Goal: Task Accomplishment & Management: Manage account settings

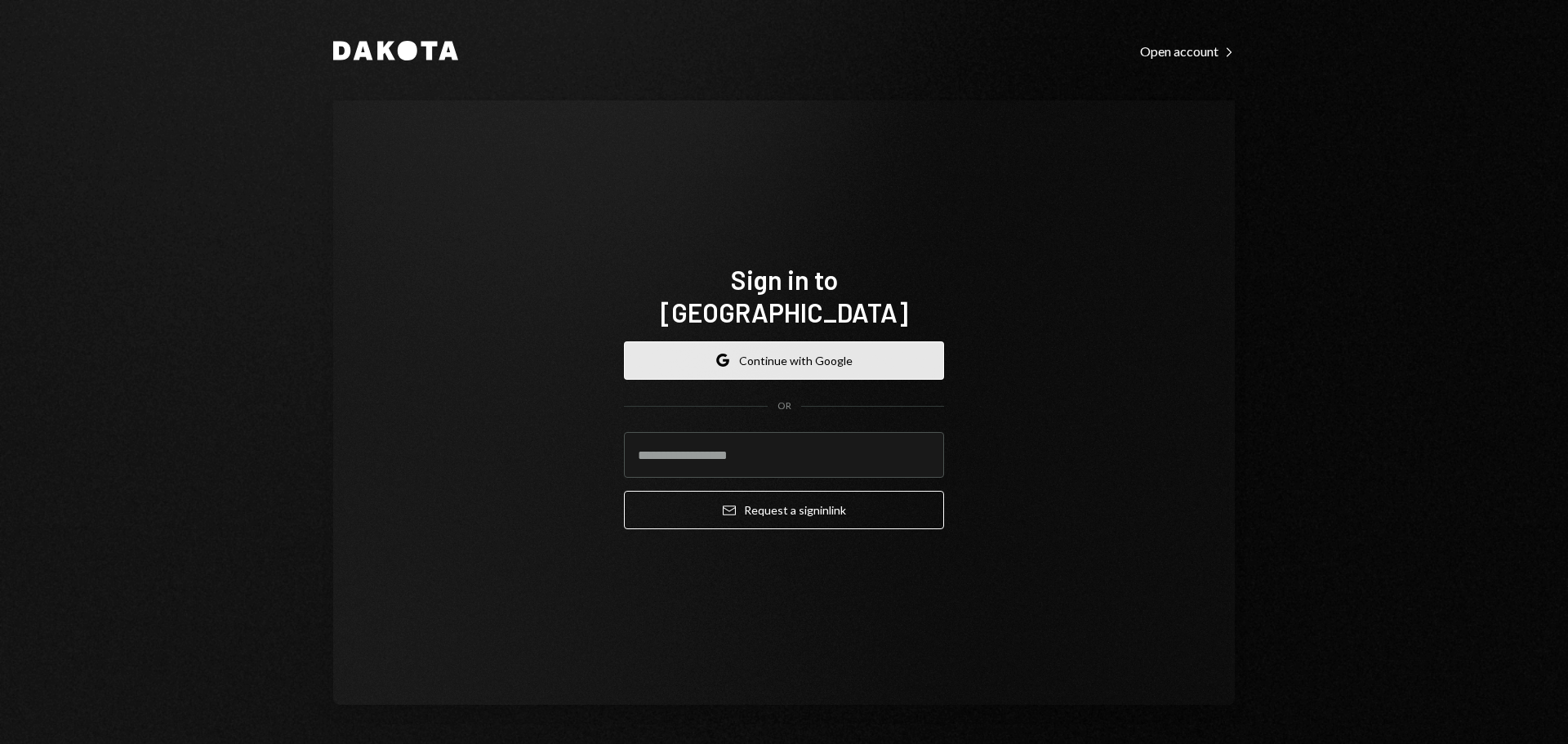
click at [768, 341] on button "Google Continue with Google" at bounding box center [784, 360] width 320 height 39
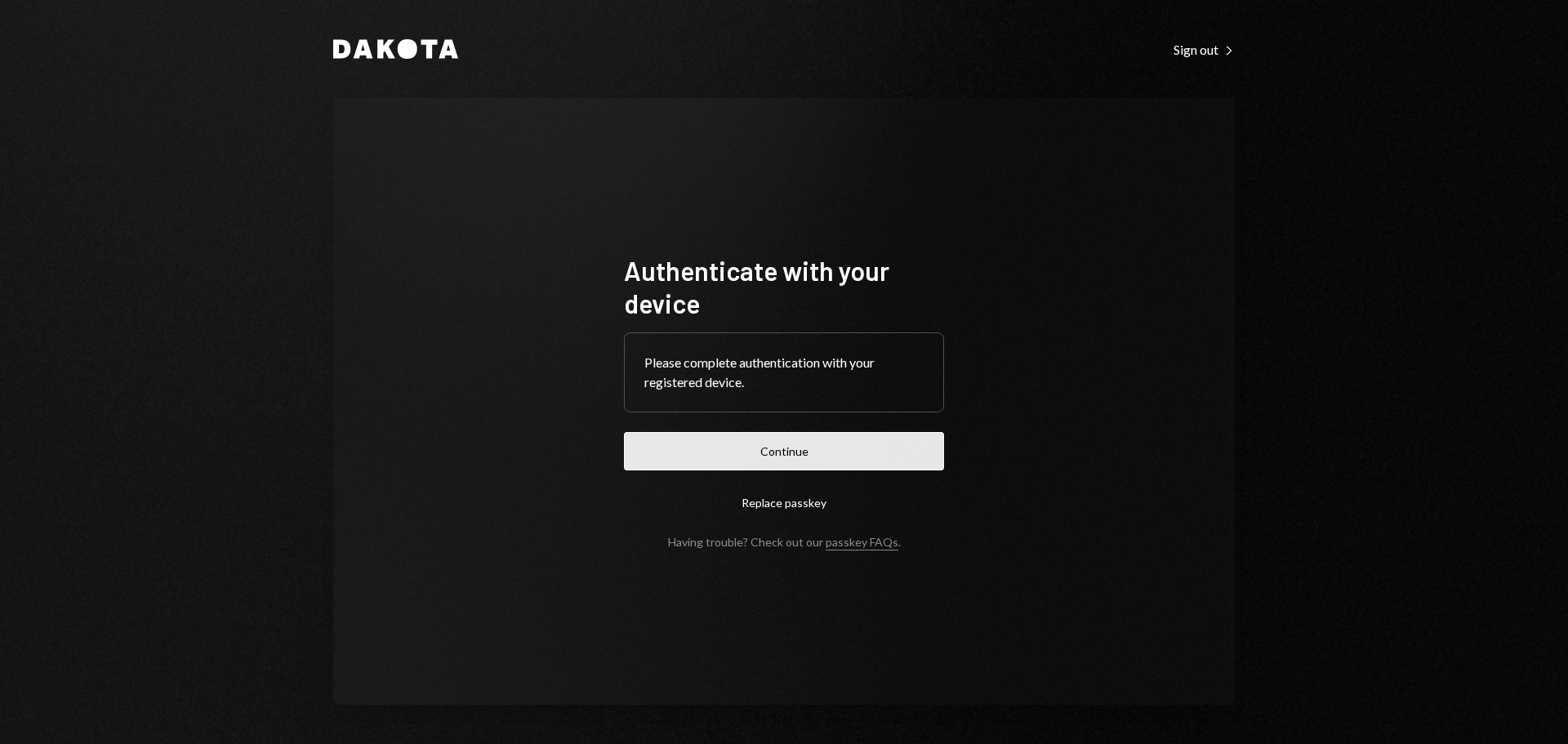
click at [754, 453] on button "Continue" at bounding box center [784, 451] width 320 height 39
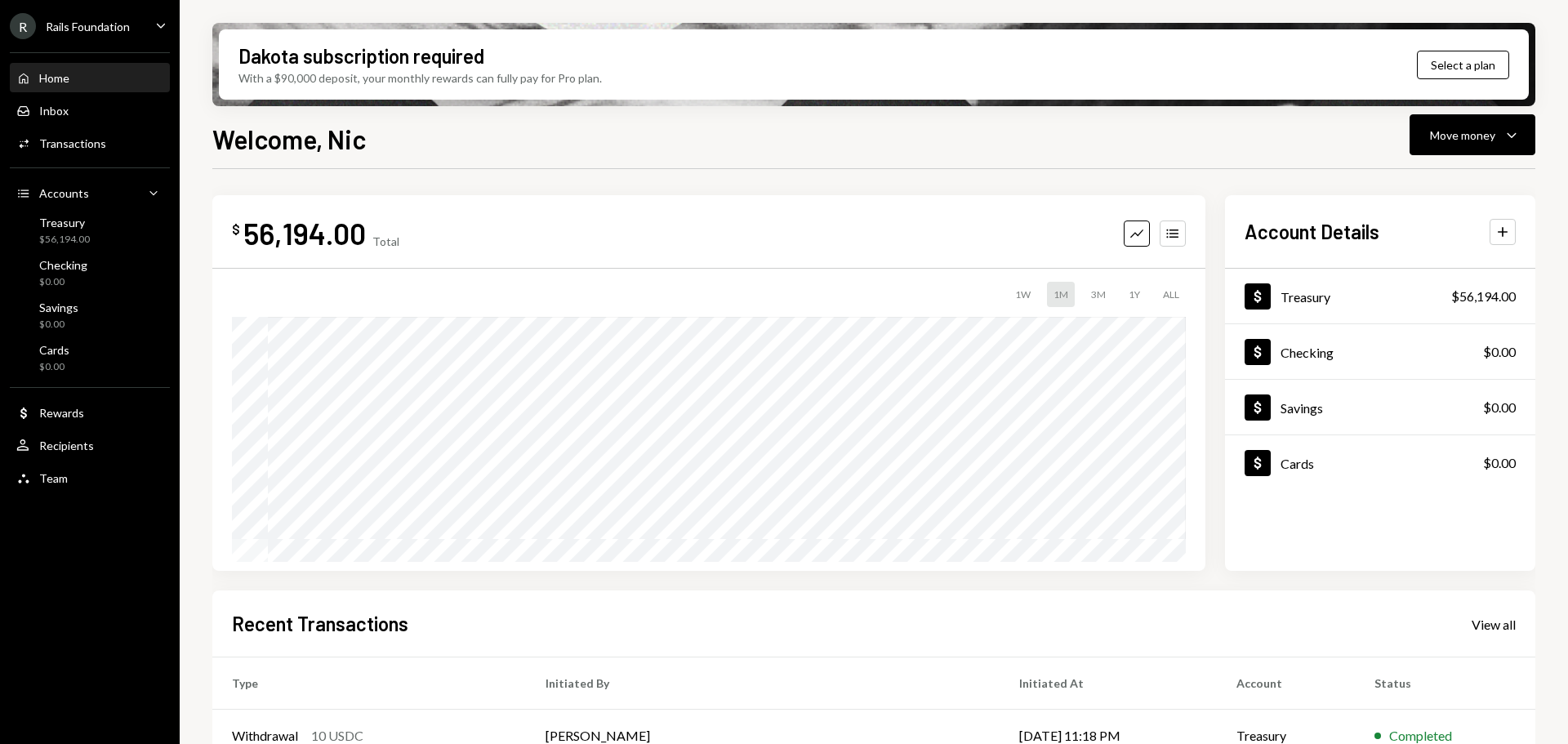
click at [152, 23] on icon "Caret Down" at bounding box center [161, 26] width 18 height 18
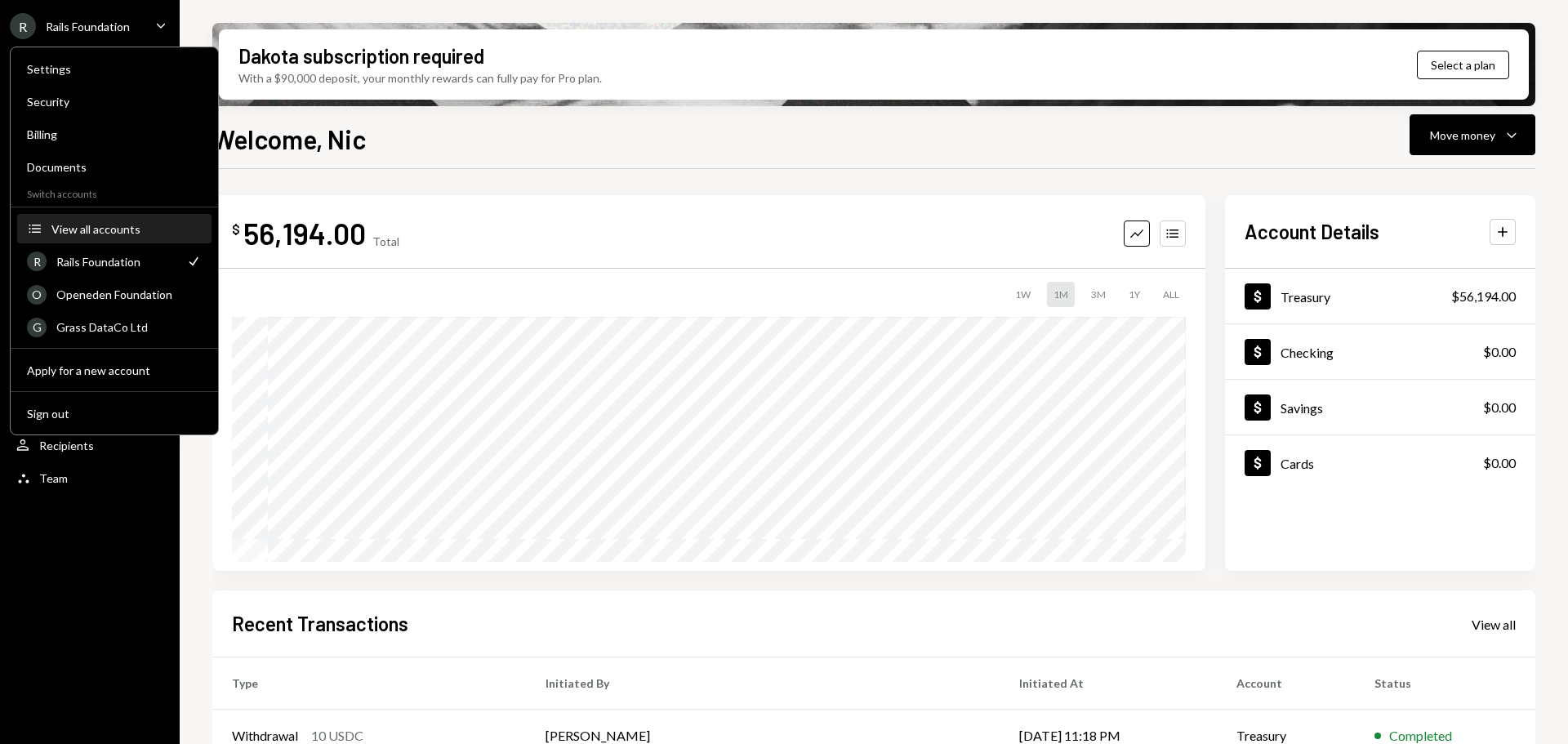
click at [112, 222] on div "View all accounts" at bounding box center [126, 228] width 150 height 14
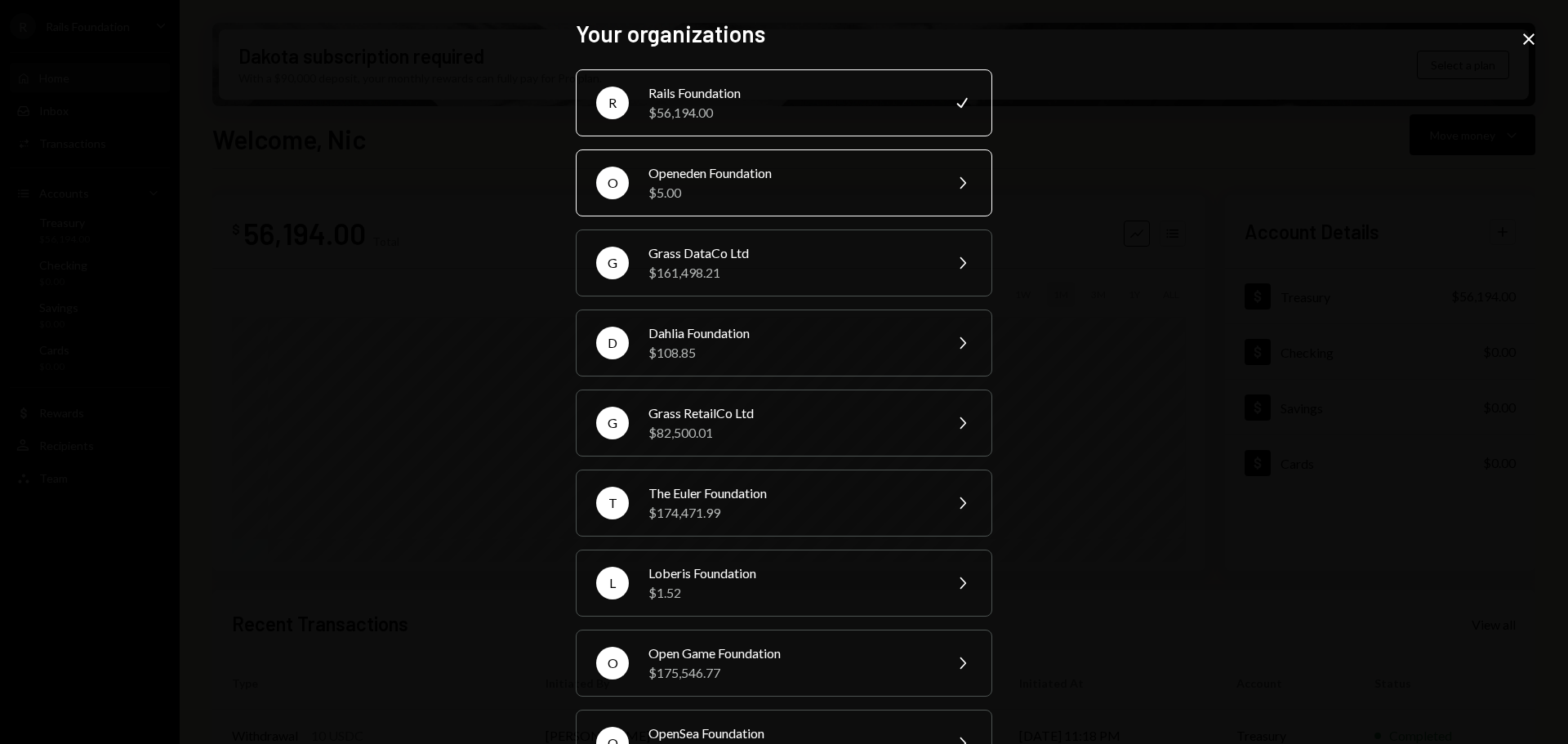
click at [796, 177] on div "Openeden Foundation" at bounding box center [791, 173] width 284 height 20
